Goal: Task Accomplishment & Management: Manage account settings

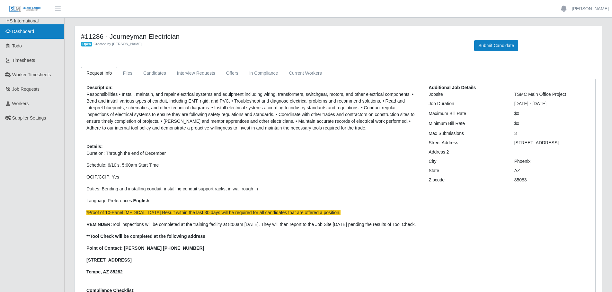
click at [27, 31] on span "Dashboard" at bounding box center [23, 31] width 22 height 5
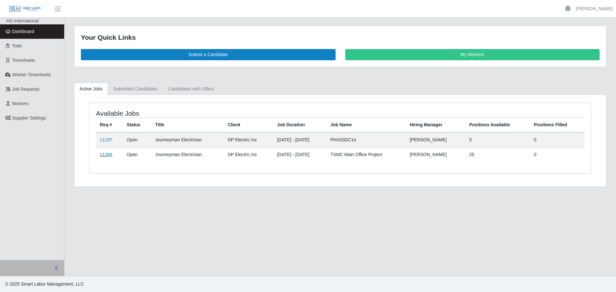
click at [100, 155] on link "11286" at bounding box center [106, 154] width 13 height 5
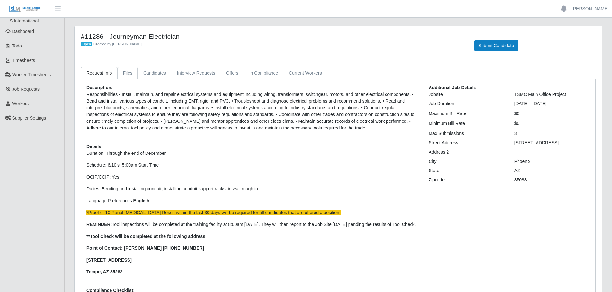
click at [128, 77] on link "Files" at bounding box center [127, 73] width 21 height 13
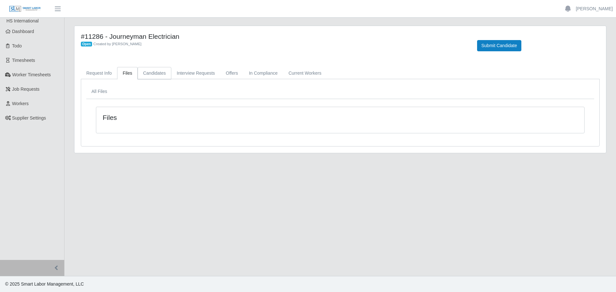
click at [155, 73] on link "Candidates" at bounding box center [155, 73] width 34 height 13
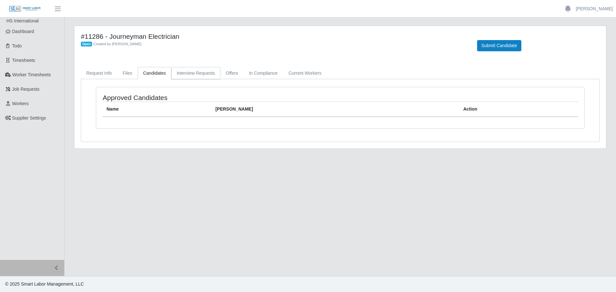
click at [189, 71] on link "Interview Requests" at bounding box center [195, 73] width 49 height 13
click at [234, 69] on link "Offers" at bounding box center [232, 73] width 23 height 13
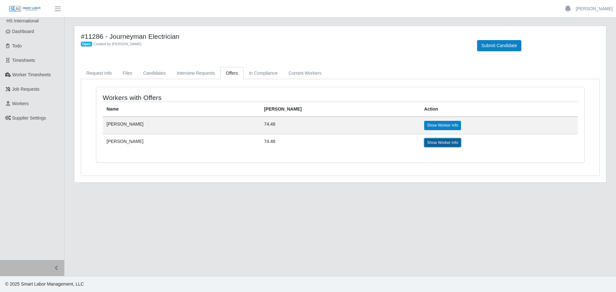
click at [424, 143] on link "Show Worker Info" at bounding box center [442, 142] width 37 height 9
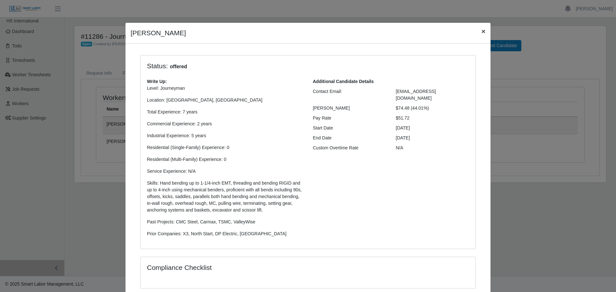
click at [483, 32] on span "×" at bounding box center [484, 31] width 4 height 7
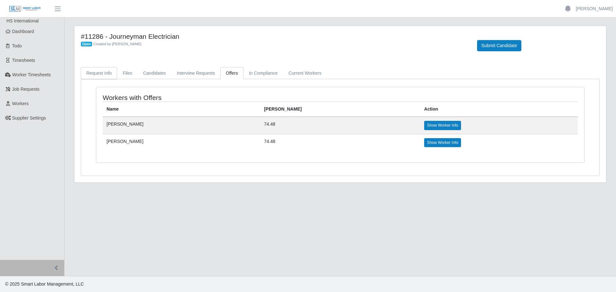
click at [100, 74] on link "Request Info" at bounding box center [99, 73] width 36 height 13
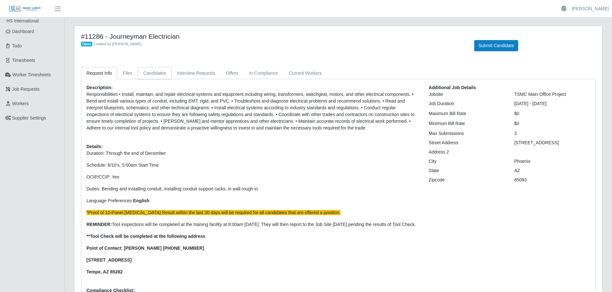
click at [148, 70] on link "Candidates" at bounding box center [155, 73] width 34 height 13
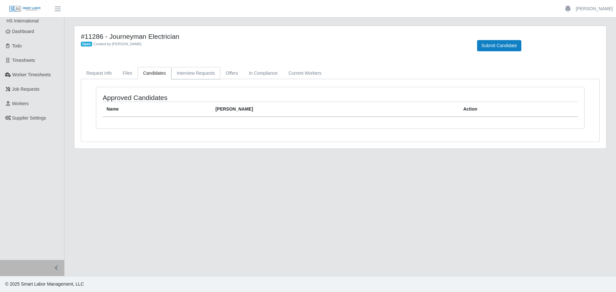
click at [193, 72] on link "Interview Requests" at bounding box center [195, 73] width 49 height 13
click at [227, 74] on link "Offers" at bounding box center [232, 73] width 23 height 13
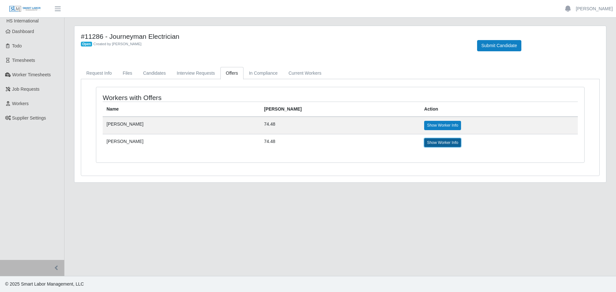
click at [424, 139] on link "Show Worker Info" at bounding box center [442, 142] width 37 height 9
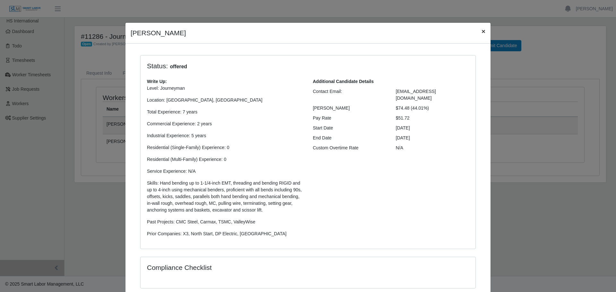
click at [482, 33] on span "×" at bounding box center [484, 31] width 4 height 7
